Goal: Task Accomplishment & Management: Manage account settings

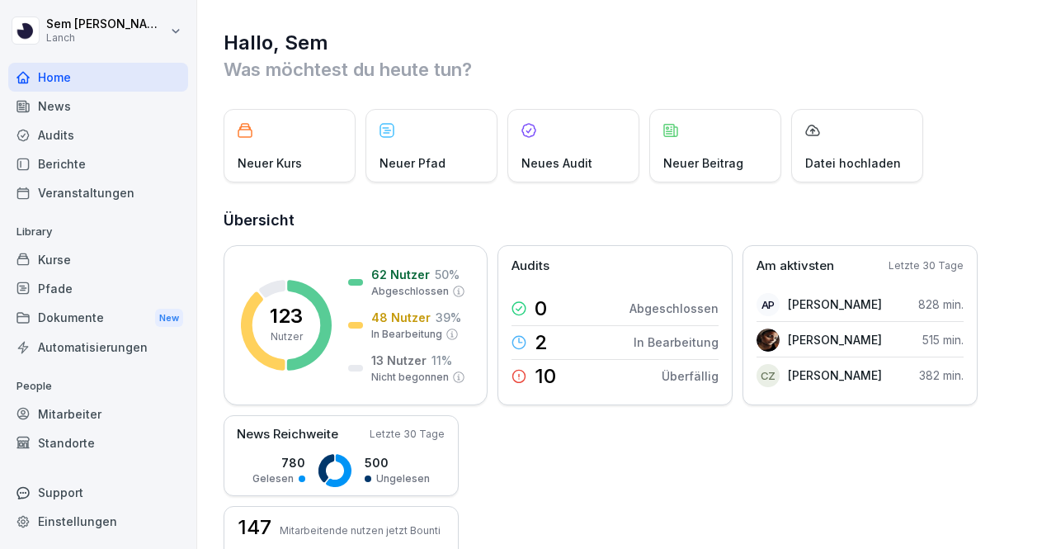
click at [84, 137] on div "Audits" at bounding box center [98, 134] width 180 height 29
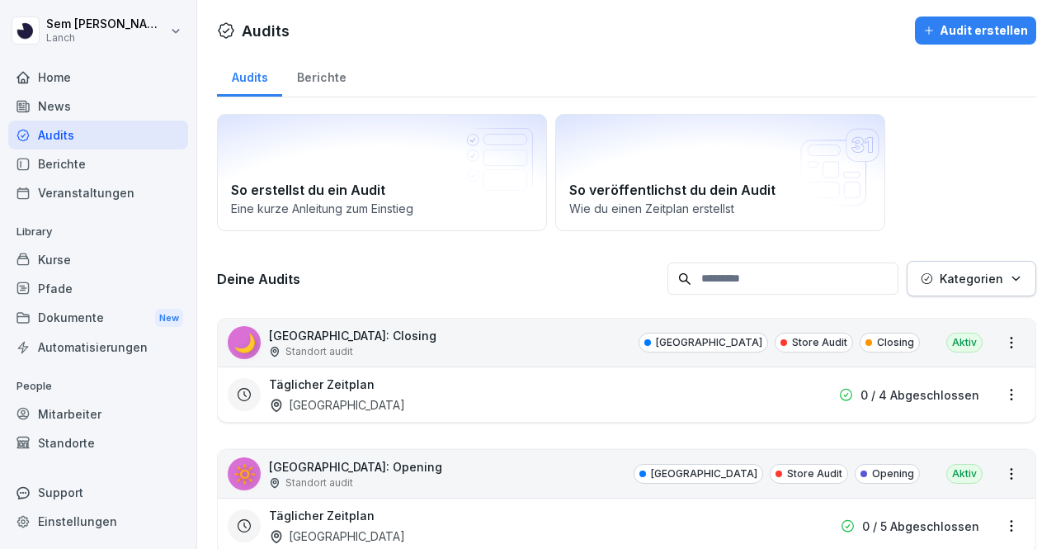
click at [79, 286] on div "Pfade" at bounding box center [98, 288] width 180 height 29
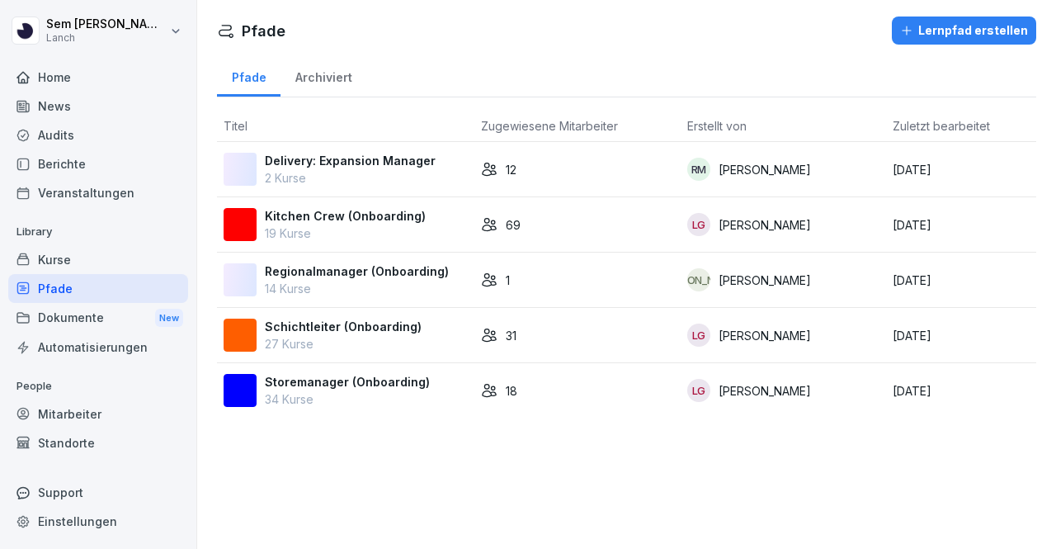
click at [83, 253] on div "Kurse" at bounding box center [98, 259] width 180 height 29
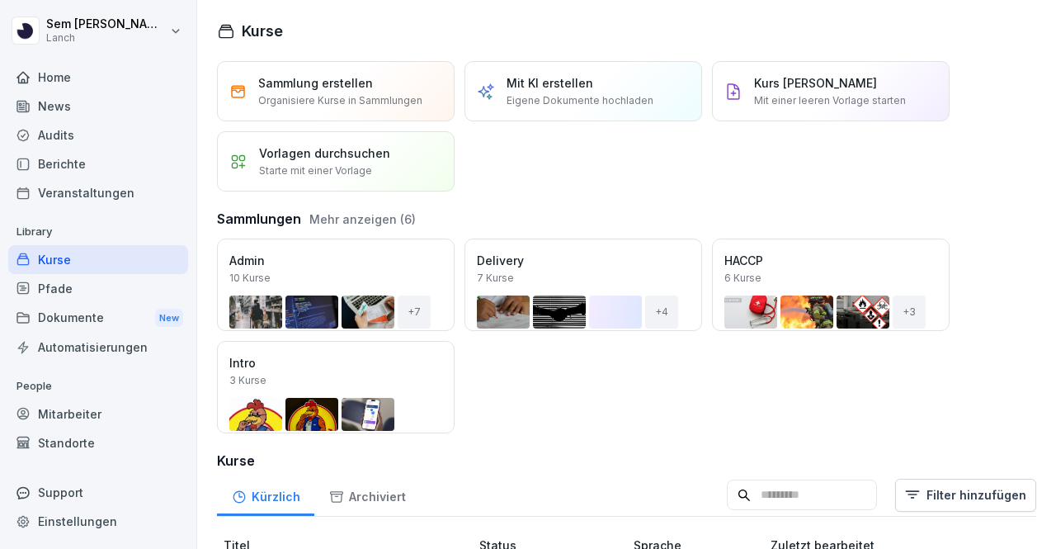
click at [83, 253] on div "Kurse" at bounding box center [98, 259] width 180 height 29
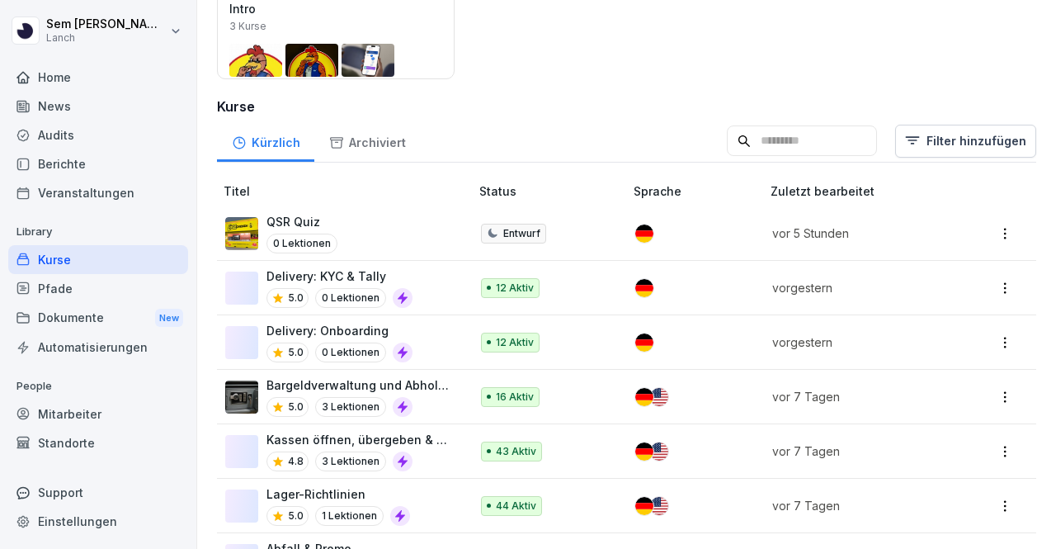
scroll to position [357, 0]
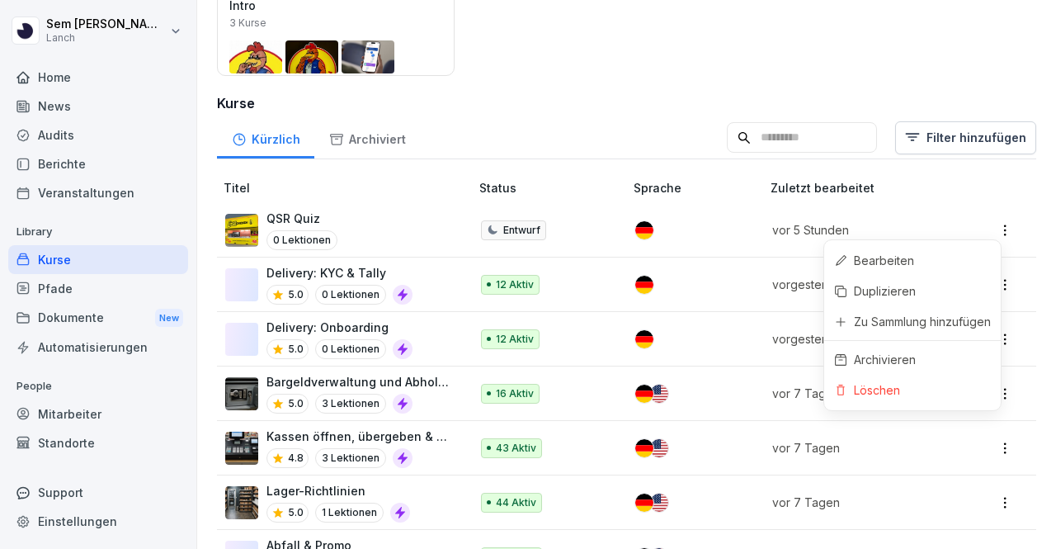
click at [992, 222] on html "Sem Schröder Lanch Home News Audits Berichte Veranstaltungen Library Kurse Pfad…" at bounding box center [528, 274] width 1056 height 549
click at [303, 227] on html "Sem Schröder Lanch Home News Audits Berichte Veranstaltungen Library Kurse Pfad…" at bounding box center [528, 274] width 1056 height 549
click at [287, 220] on p "QSR Quiz" at bounding box center [302, 218] width 71 height 17
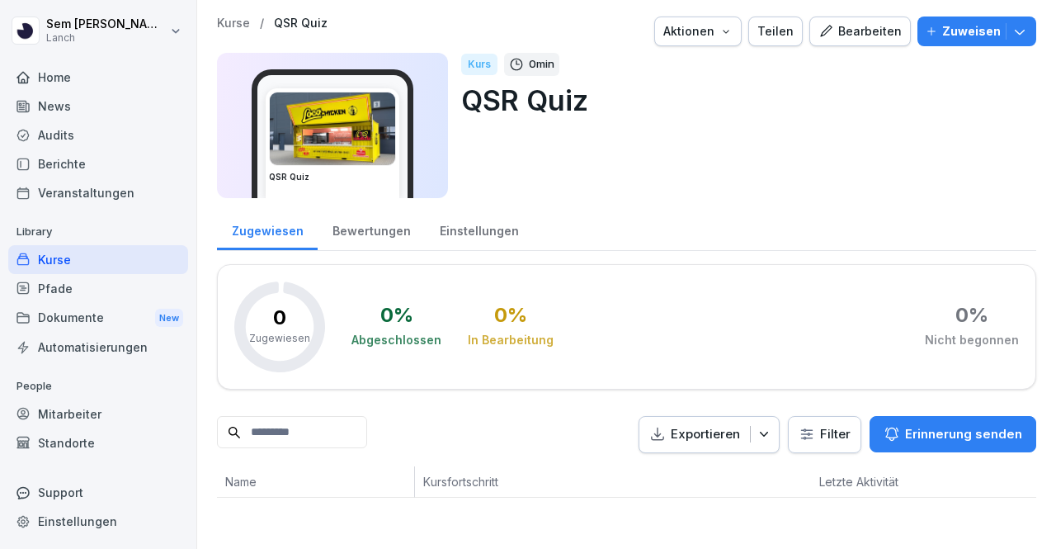
click at [857, 25] on div "Bearbeiten" at bounding box center [860, 31] width 83 height 18
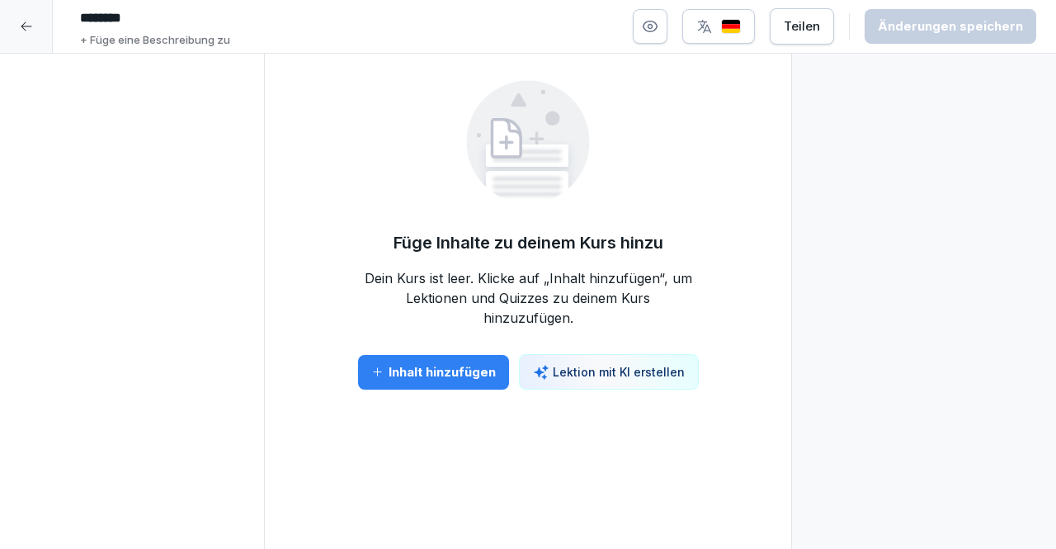
click at [20, 35] on div at bounding box center [26, 26] width 53 height 53
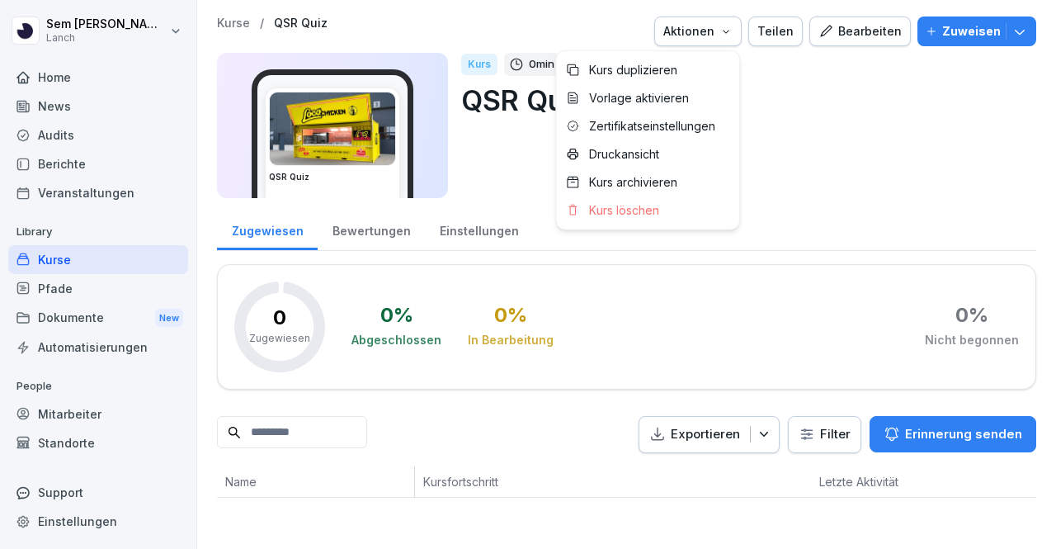
click at [717, 25] on div "Aktionen" at bounding box center [697, 31] width 69 height 18
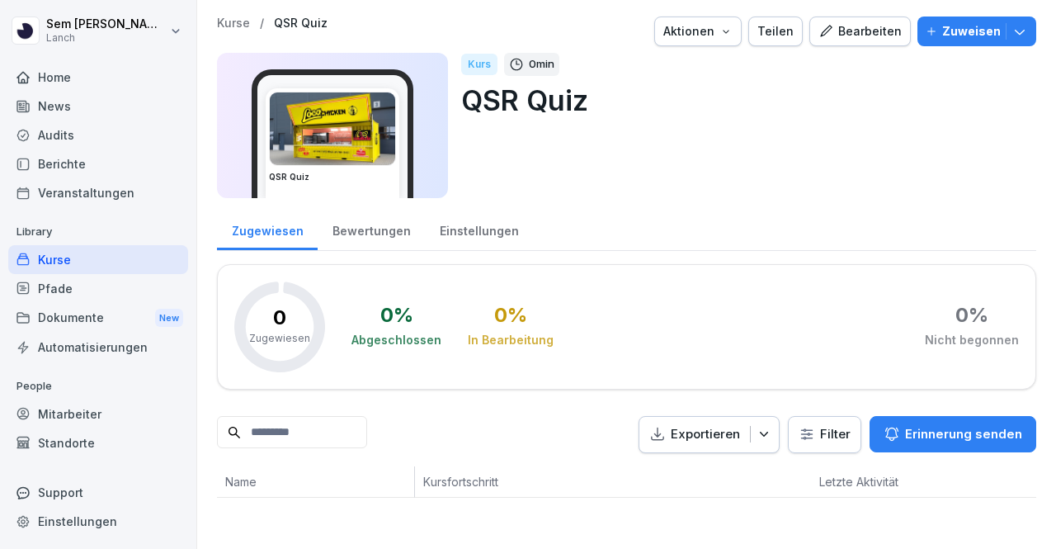
click at [717, 25] on div "Aktionen" at bounding box center [697, 31] width 69 height 18
click at [371, 226] on div "Bewertungen" at bounding box center [371, 229] width 107 height 42
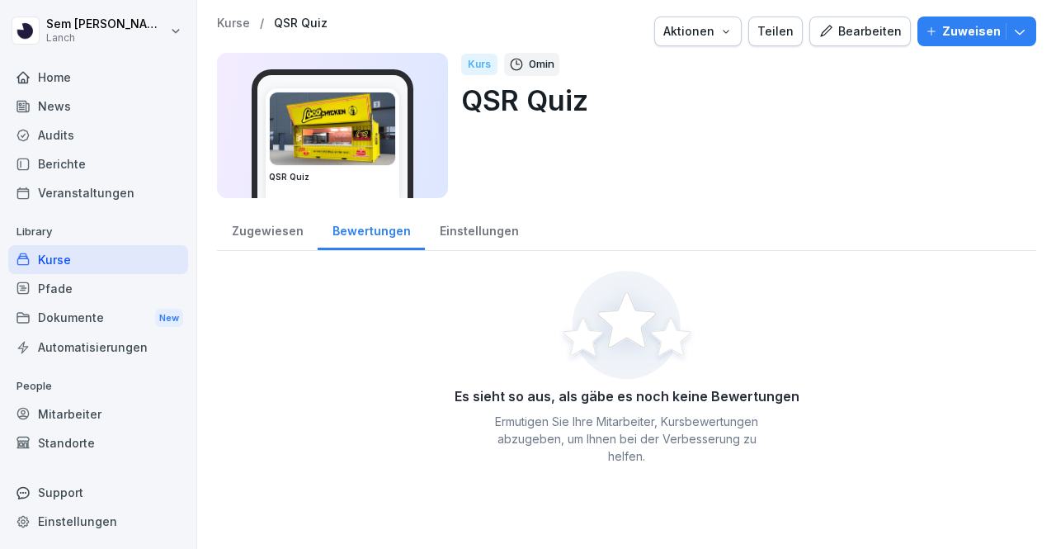
click at [488, 247] on div "Einstellungen" at bounding box center [479, 229] width 108 height 42
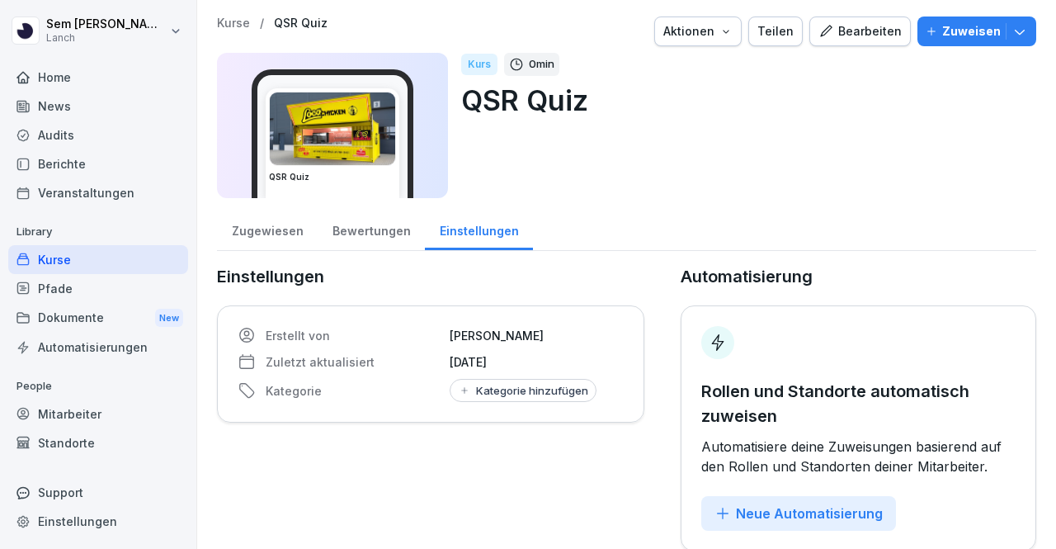
click at [820, 35] on icon "button" at bounding box center [826, 31] width 12 height 12
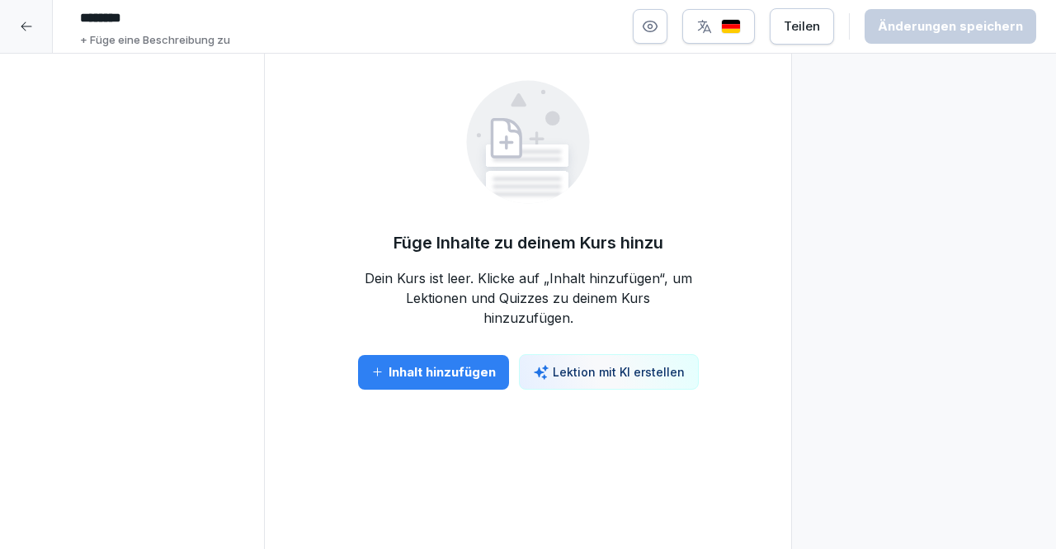
click at [2, 13] on div at bounding box center [26, 26] width 53 height 53
